Goal: Ask a question

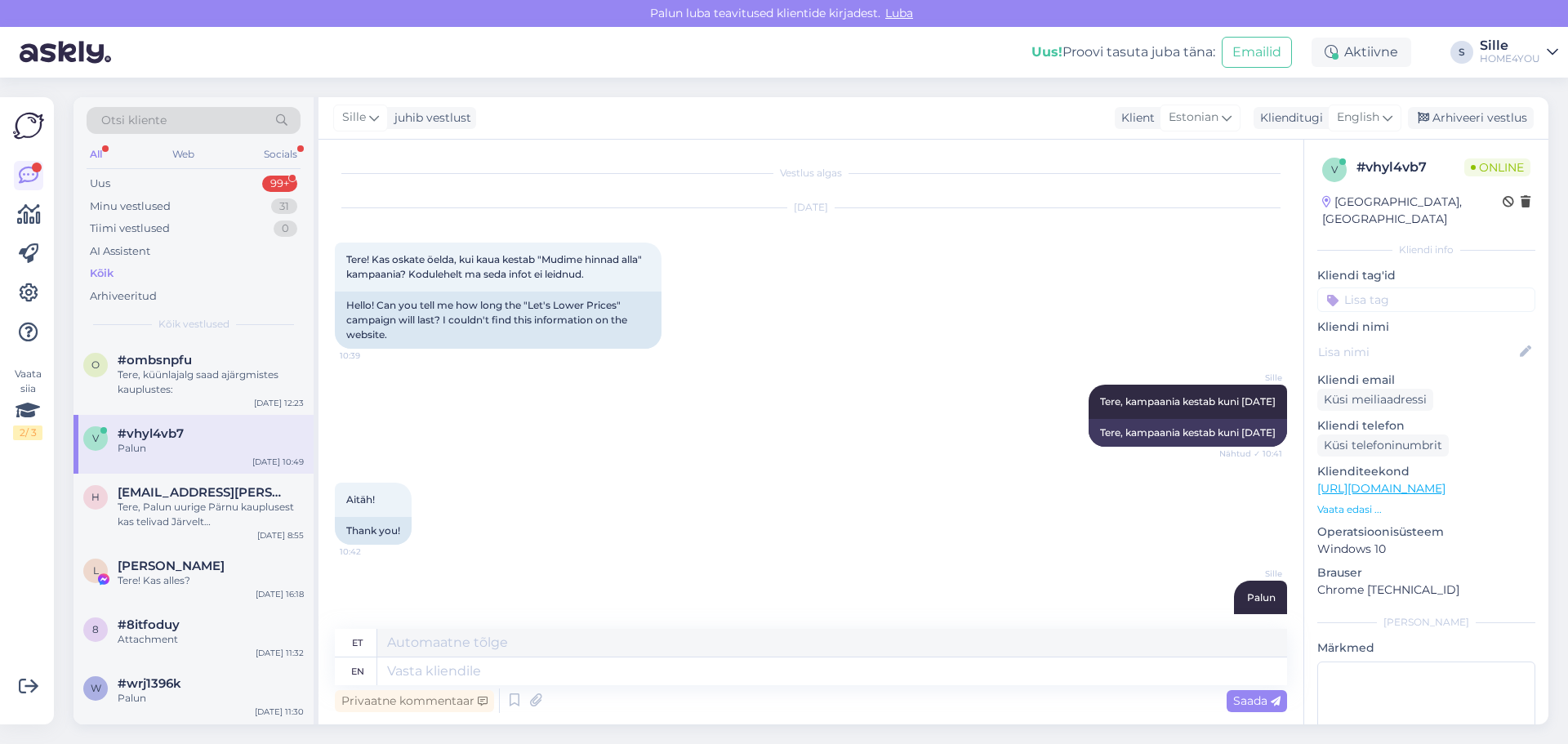
scroll to position [47, 0]
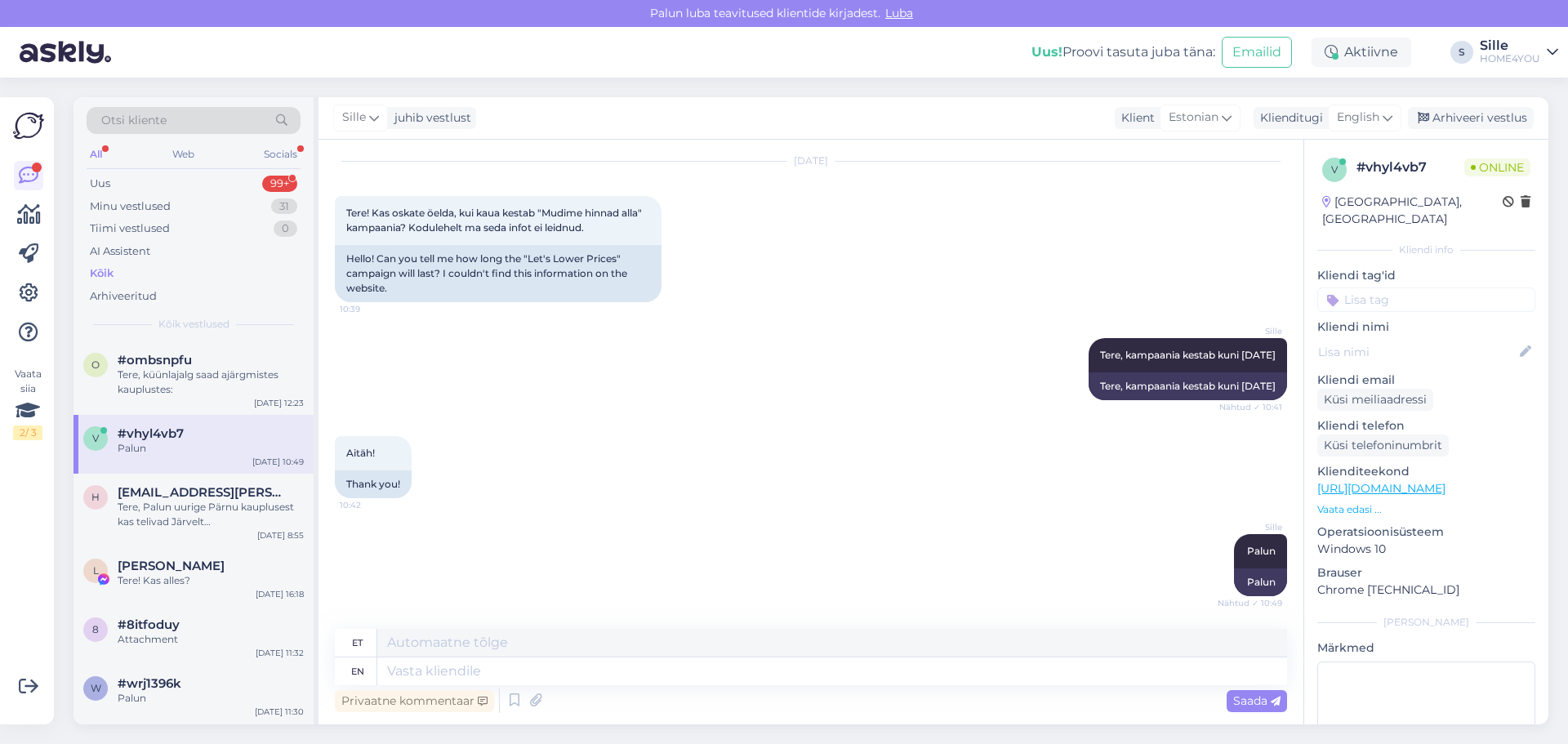
click at [98, 271] on div "Kõik" at bounding box center [102, 274] width 24 height 16
click at [681, 485] on div "Aitäh! 10:42 Thank you!" at bounding box center [811, 467] width 952 height 98
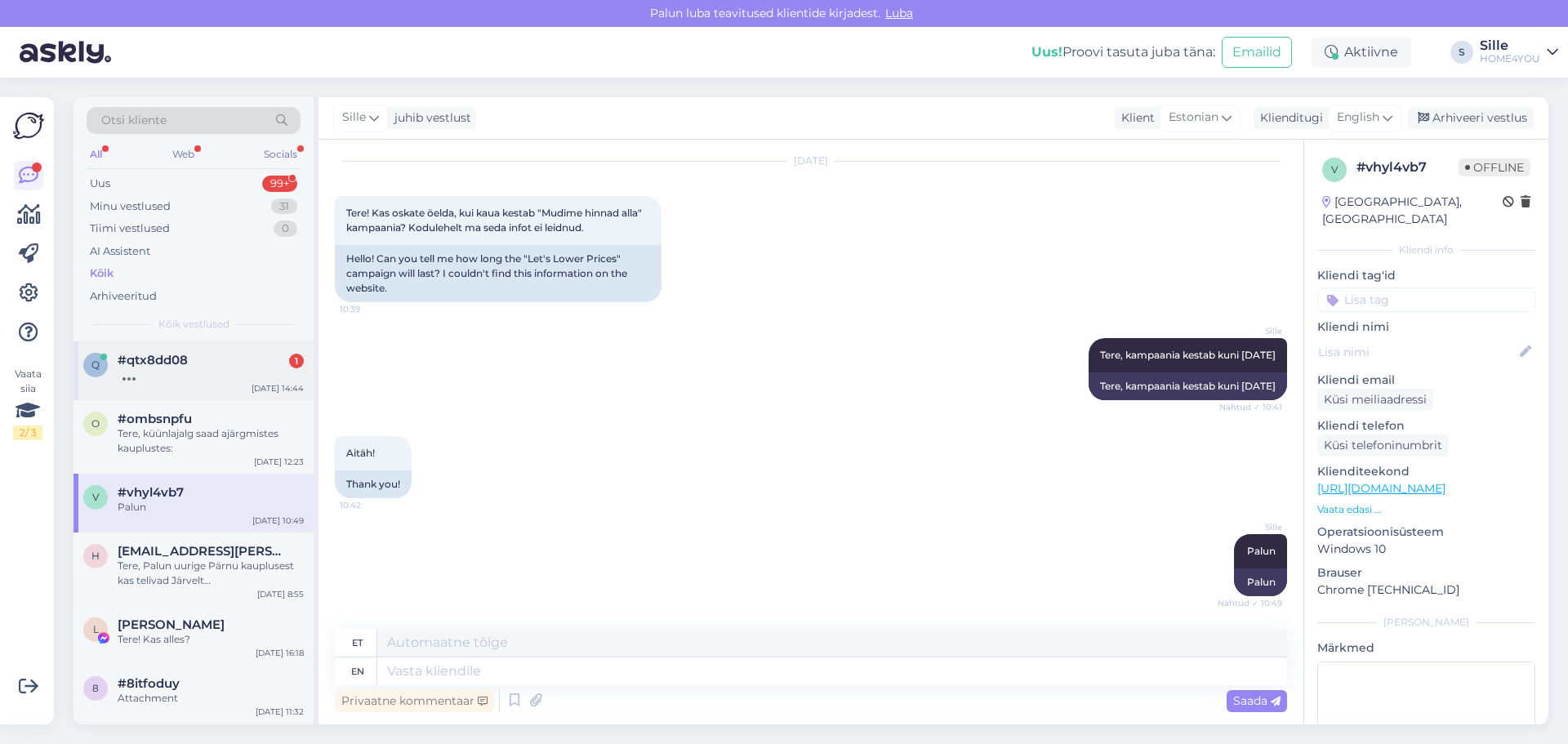
drag, startPoint x: 181, startPoint y: 368, endPoint x: 307, endPoint y: 397, distance: 129.3
click at [181, 368] on div at bounding box center [211, 375] width 186 height 15
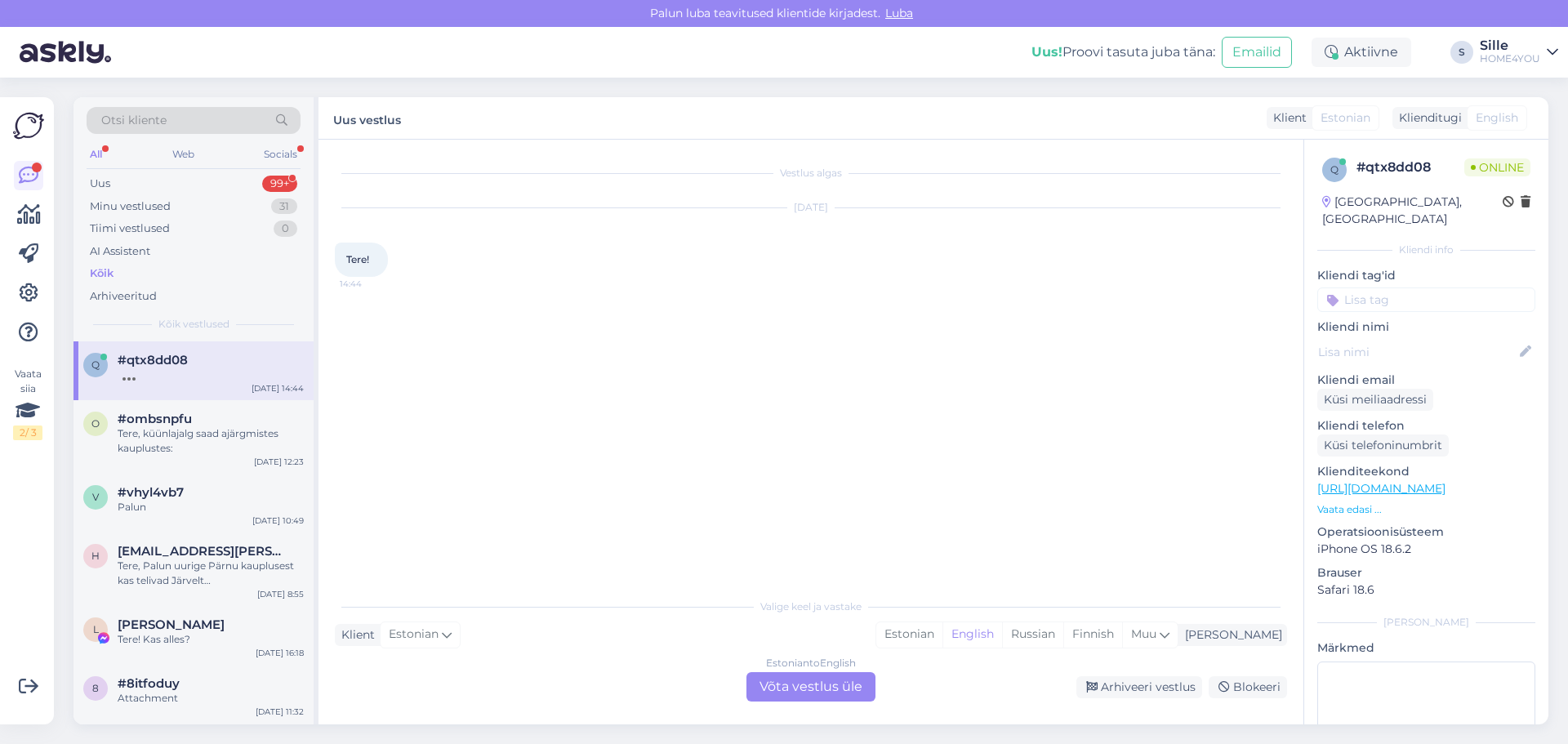
scroll to position [0, 0]
click at [819, 685] on div "Estonian to English Võta vestlus üle" at bounding box center [811, 687] width 129 height 30
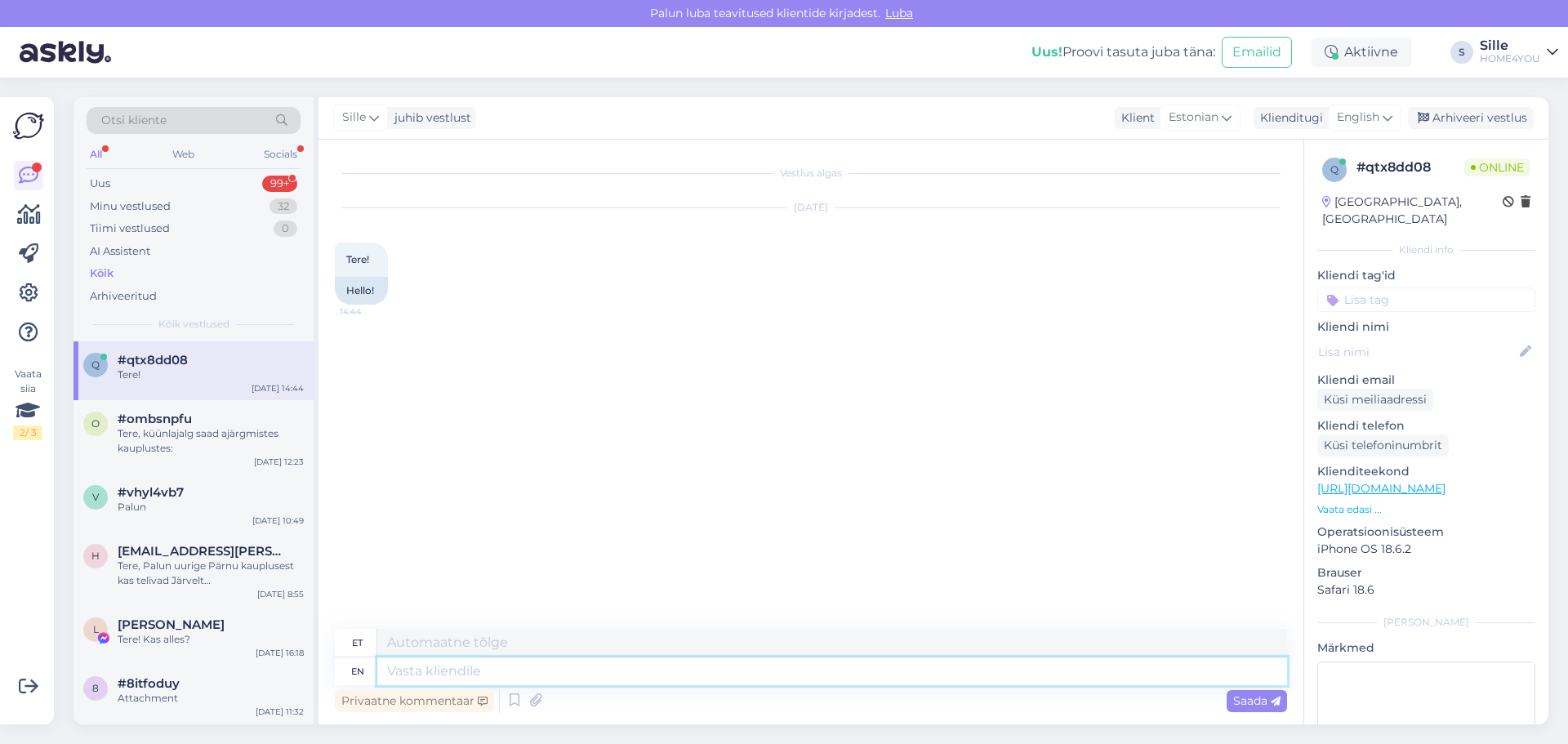
click at [680, 678] on textarea at bounding box center [831, 672] width 909 height 28
type textarea "Tere"
click at [1244, 704] on span "Saada" at bounding box center [1257, 700] width 48 height 15
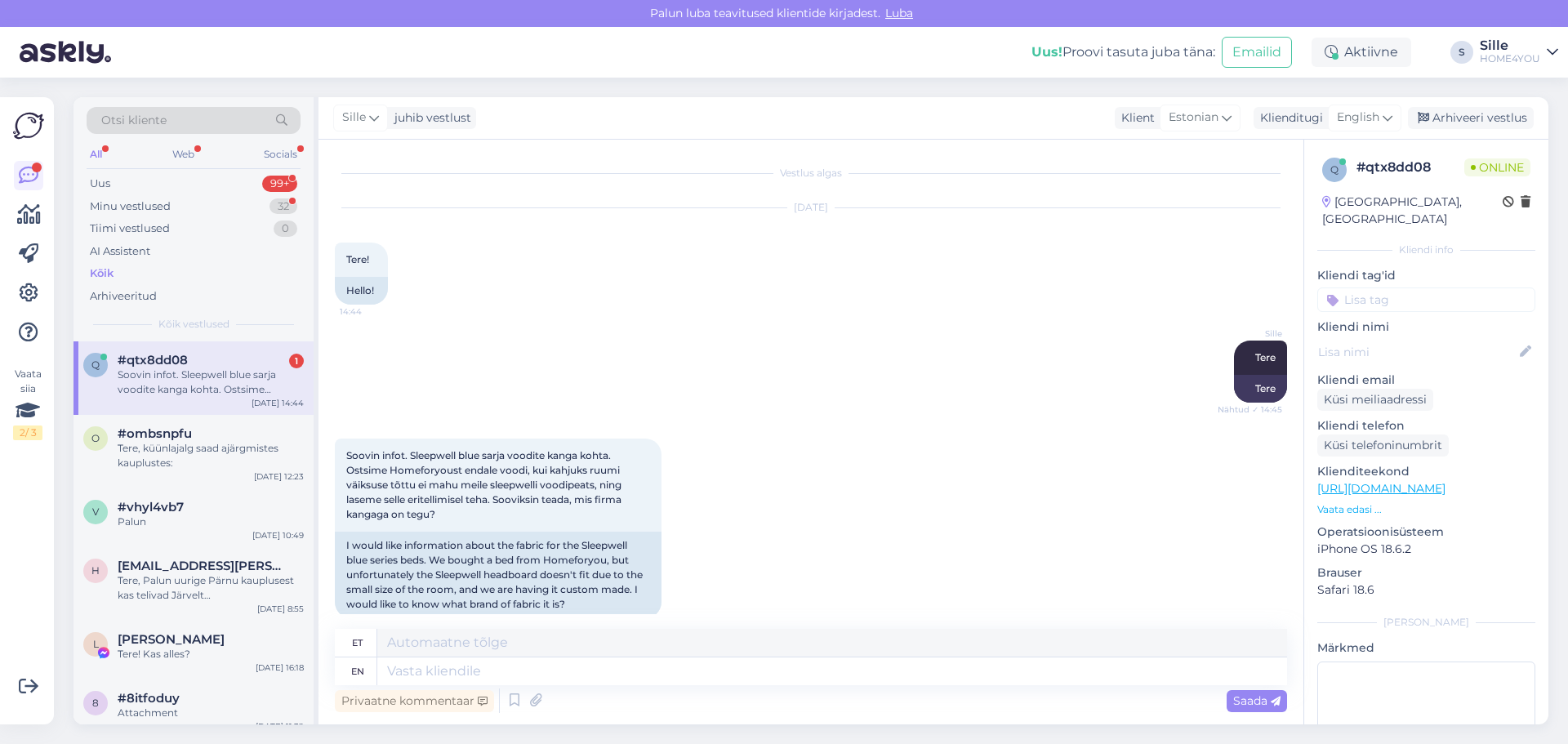
scroll to position [22, 0]
